Goal: Task Accomplishment & Management: Complete application form

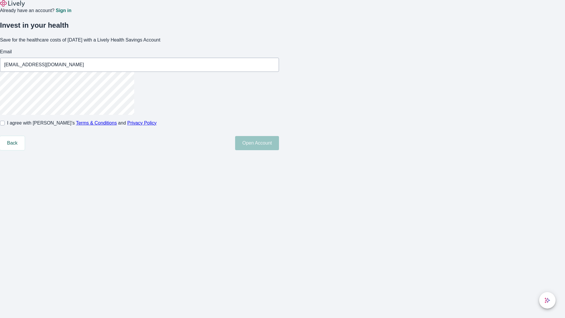
click at [5, 125] on input "I agree with Lively’s Terms & Conditions and Privacy Policy" at bounding box center [2, 123] width 5 height 5
checkbox input "true"
click at [279, 150] on button "Open Account" at bounding box center [257, 143] width 44 height 14
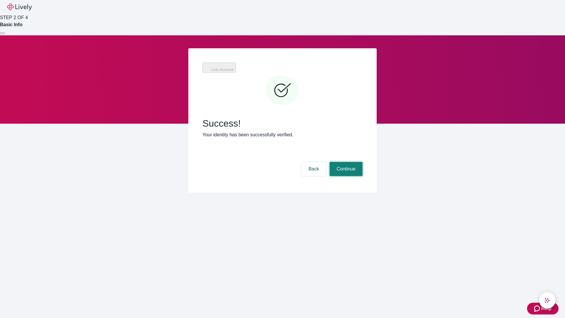
click at [345, 162] on button "Continue" at bounding box center [345, 169] width 33 height 14
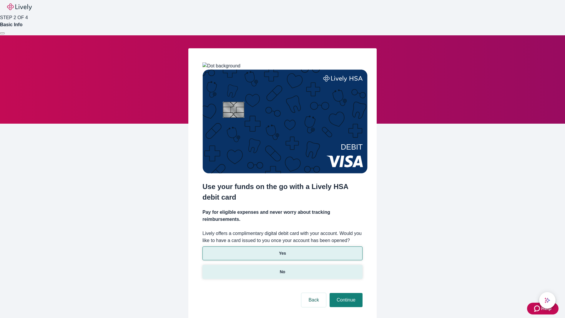
click at [282, 269] on p "No" at bounding box center [283, 272] width 6 height 6
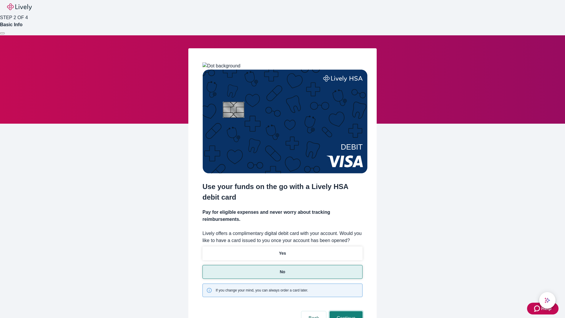
click at [345, 311] on button "Continue" at bounding box center [345, 318] width 33 height 14
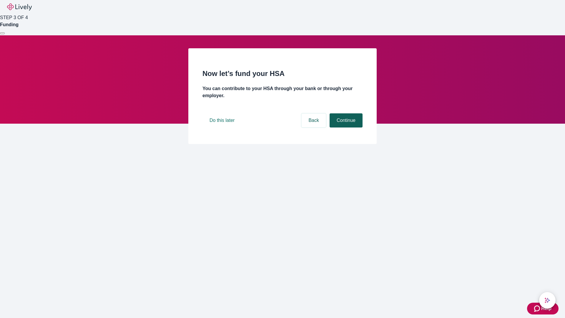
click at [345, 127] on button "Continue" at bounding box center [345, 120] width 33 height 14
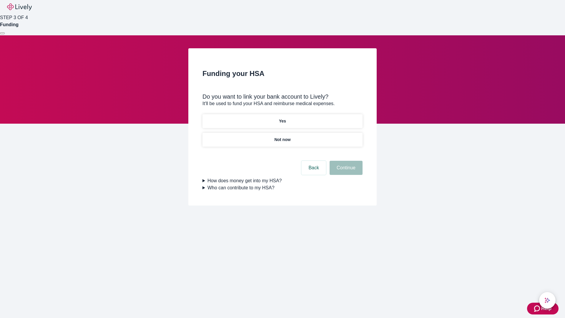
click at [282, 118] on p "Yes" at bounding box center [282, 121] width 7 height 6
click at [345, 161] on button "Continue" at bounding box center [345, 168] width 33 height 14
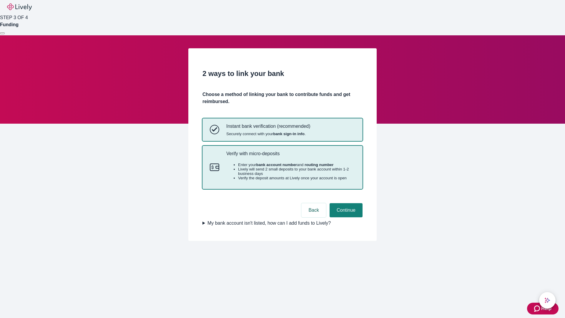
click at [290, 156] on p "Verify with micro-deposits" at bounding box center [290, 154] width 129 height 6
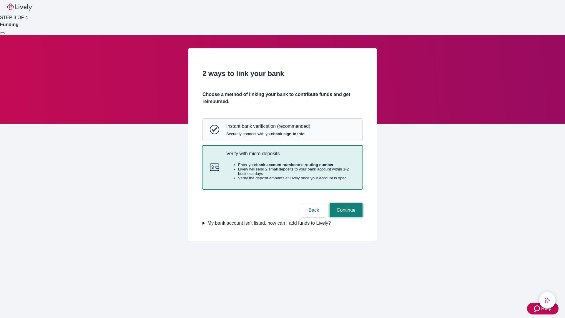
click at [345, 217] on button "Continue" at bounding box center [345, 210] width 33 height 14
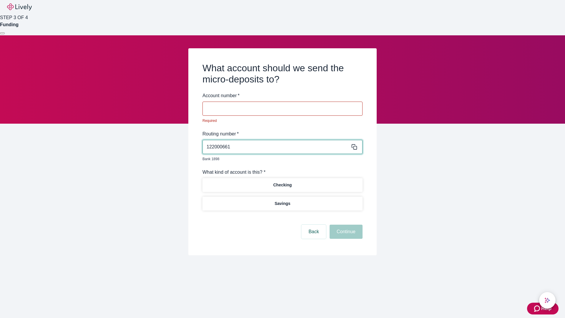
type input "122000661"
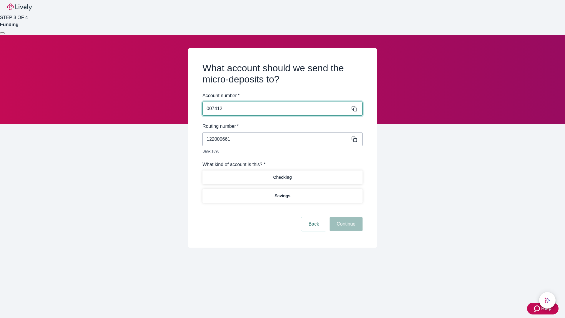
type input "007412"
click at [282, 174] on p "Checking" at bounding box center [282, 177] width 19 height 6
click at [345, 217] on button "Continue" at bounding box center [345, 224] width 33 height 14
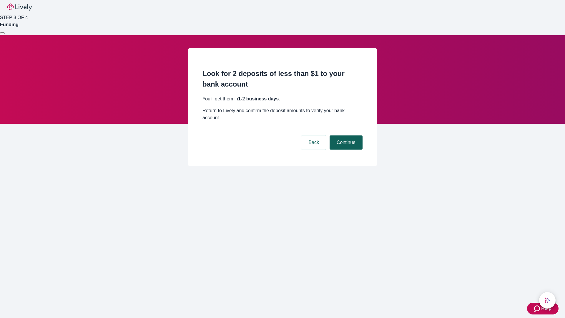
click at [345, 135] on button "Continue" at bounding box center [345, 142] width 33 height 14
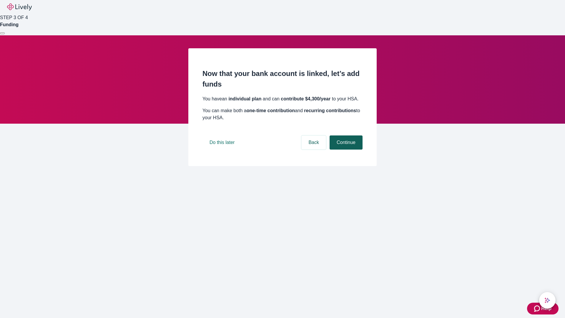
click at [345, 149] on button "Continue" at bounding box center [345, 142] width 33 height 14
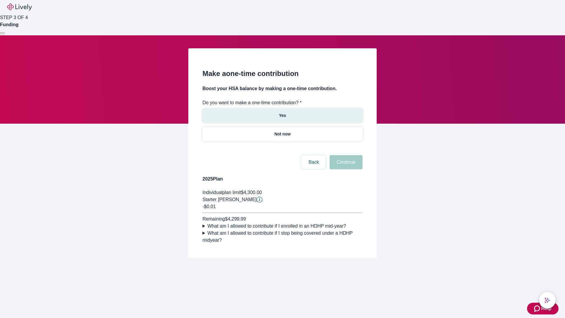
click at [282, 112] on p "Yes" at bounding box center [282, 115] width 7 height 6
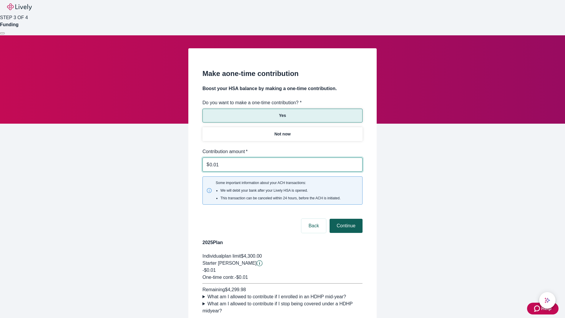
type input "0.01"
click at [345, 219] on button "Continue" at bounding box center [345, 226] width 33 height 14
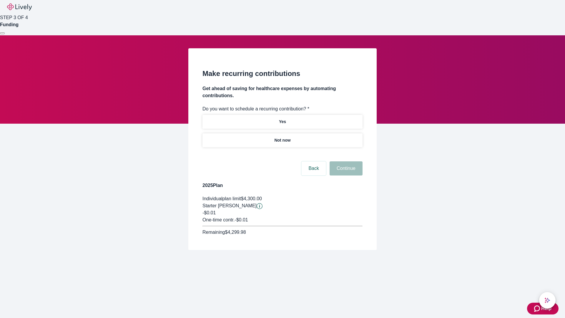
click at [282, 137] on p "Not now" at bounding box center [282, 140] width 16 height 6
click at [345, 161] on button "Continue" at bounding box center [345, 168] width 33 height 14
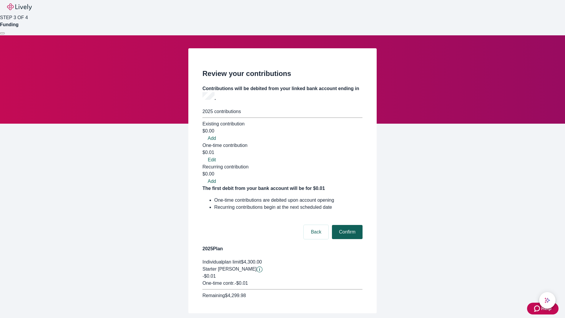
click at [346, 225] on button "Confirm" at bounding box center [347, 232] width 31 height 14
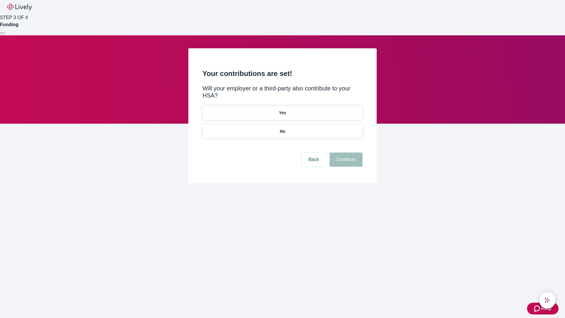
click at [282, 128] on p "No" at bounding box center [283, 131] width 6 height 6
click at [345, 152] on button "Continue" at bounding box center [345, 159] width 33 height 14
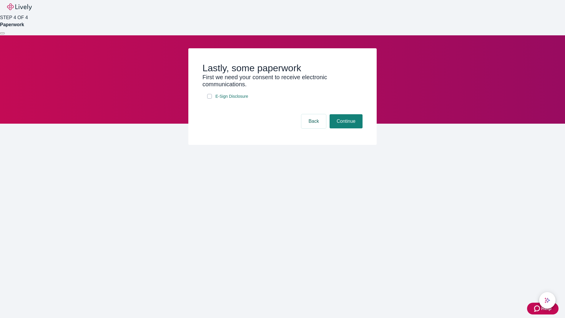
click at [209, 99] on input "E-Sign Disclosure" at bounding box center [209, 96] width 5 height 5
checkbox input "true"
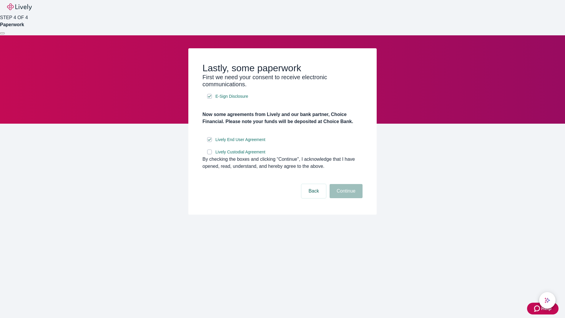
click at [209, 154] on input "Lively Custodial Agreement" at bounding box center [209, 151] width 5 height 5
checkbox input "true"
click at [345, 198] on button "Continue" at bounding box center [345, 191] width 33 height 14
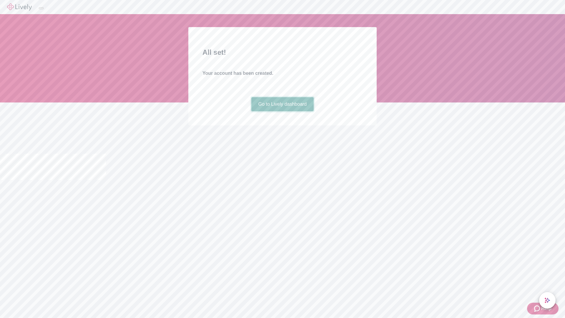
click at [282, 111] on link "Go to Lively dashboard" at bounding box center [282, 104] width 63 height 14
